Goal: Task Accomplishment & Management: Manage account settings

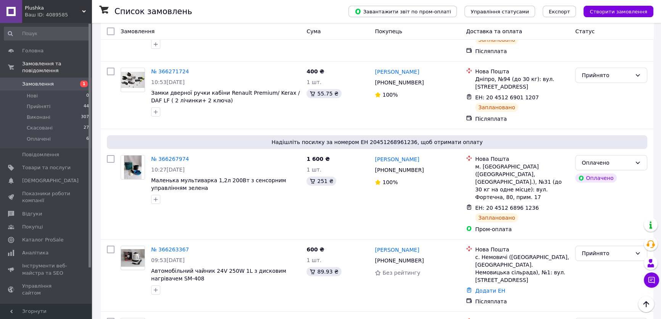
scroll to position [78, 0]
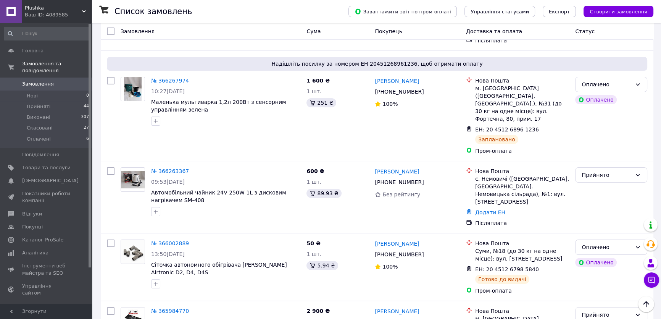
scroll to position [161, 0]
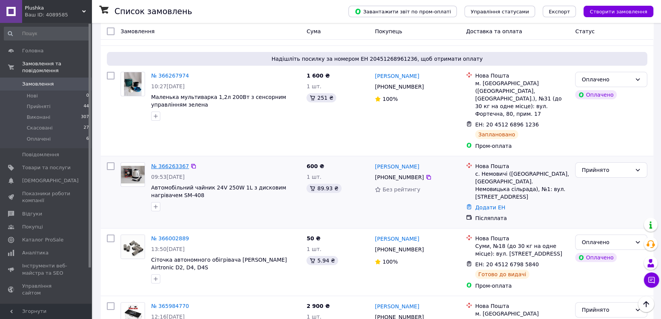
click at [167, 163] on link "№ 366263367" at bounding box center [170, 166] width 38 height 6
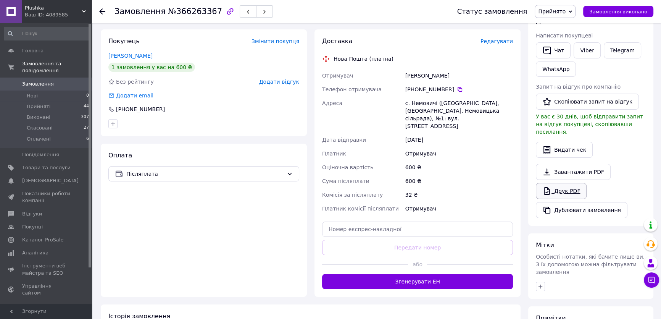
scroll to position [143, 0]
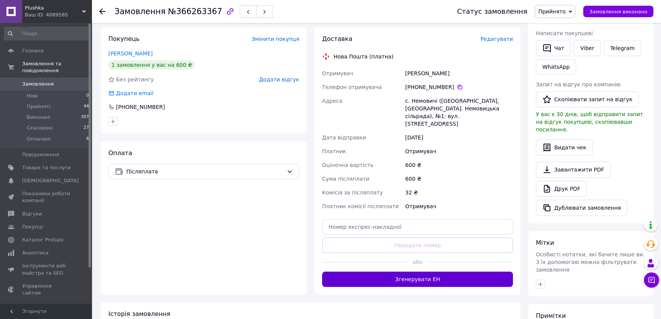
click at [418, 271] on button "Згенерувати ЕН" at bounding box center [417, 278] width 191 height 15
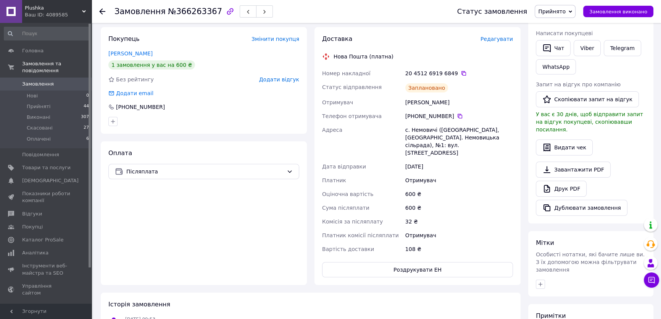
click at [101, 9] on icon at bounding box center [102, 11] width 6 height 6
